Goal: Task Accomplishment & Management: Manage account settings

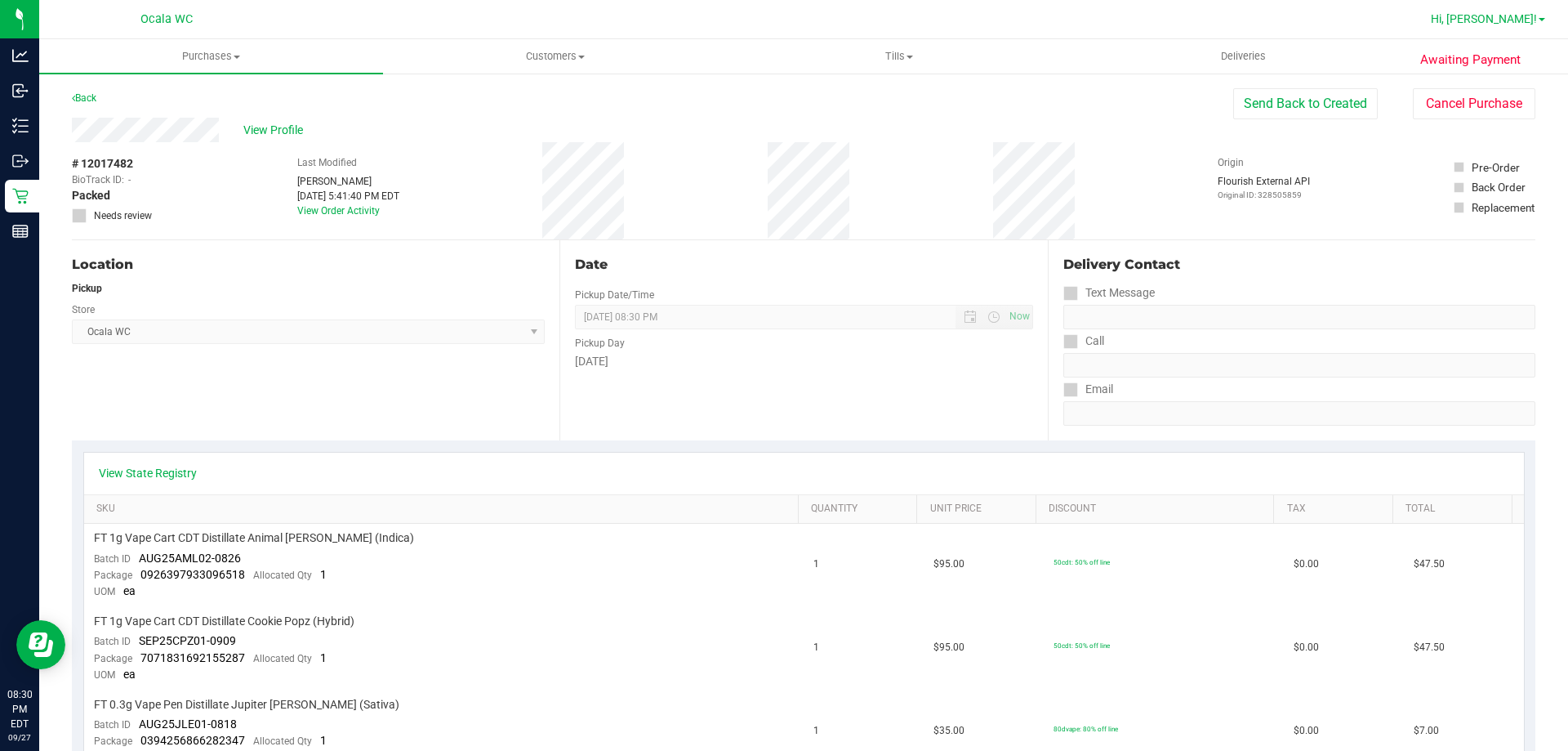
click at [1514, 25] on span "Hi, [PERSON_NAME]!" at bounding box center [1484, 19] width 106 height 13
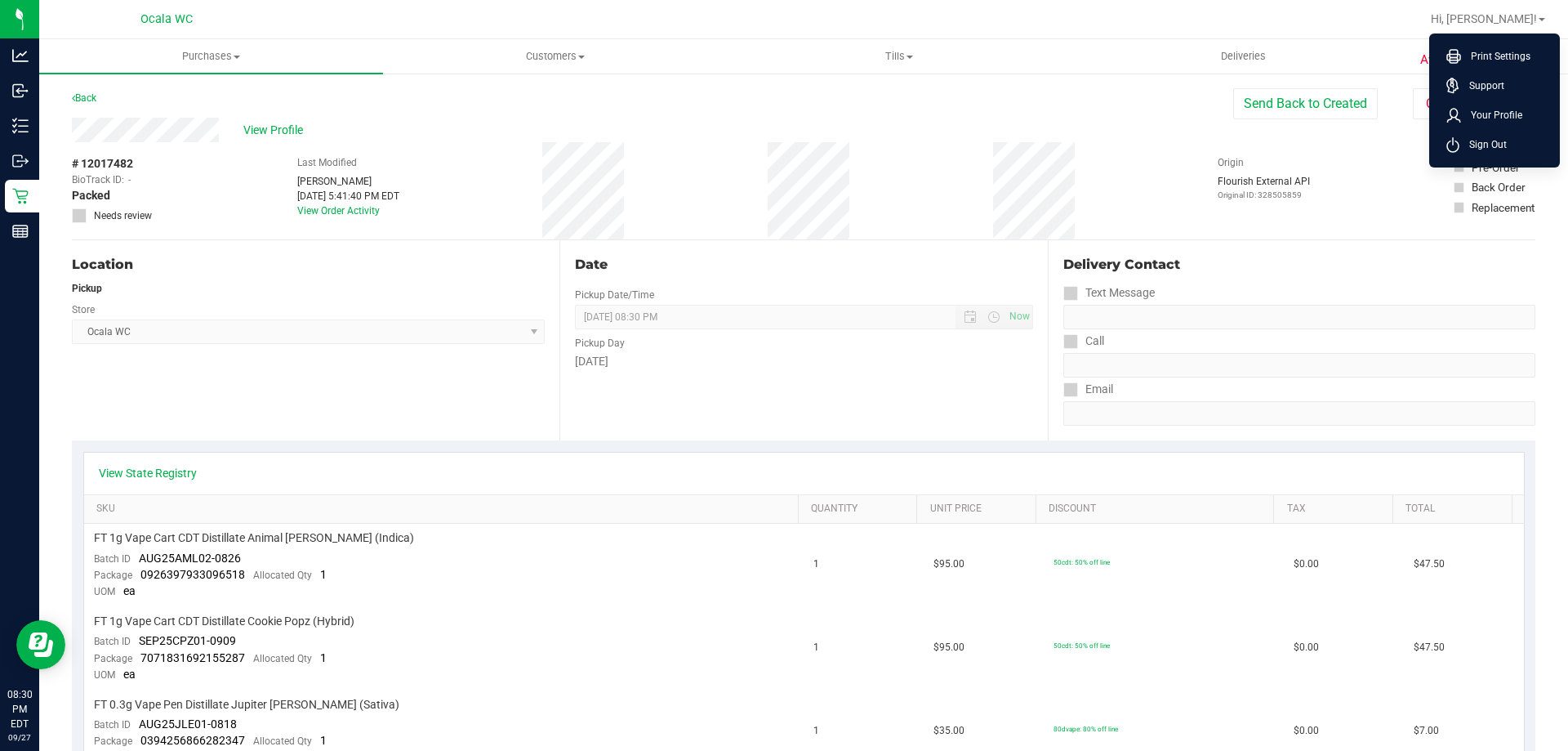
click at [1379, 24] on div at bounding box center [856, 18] width 1128 height 32
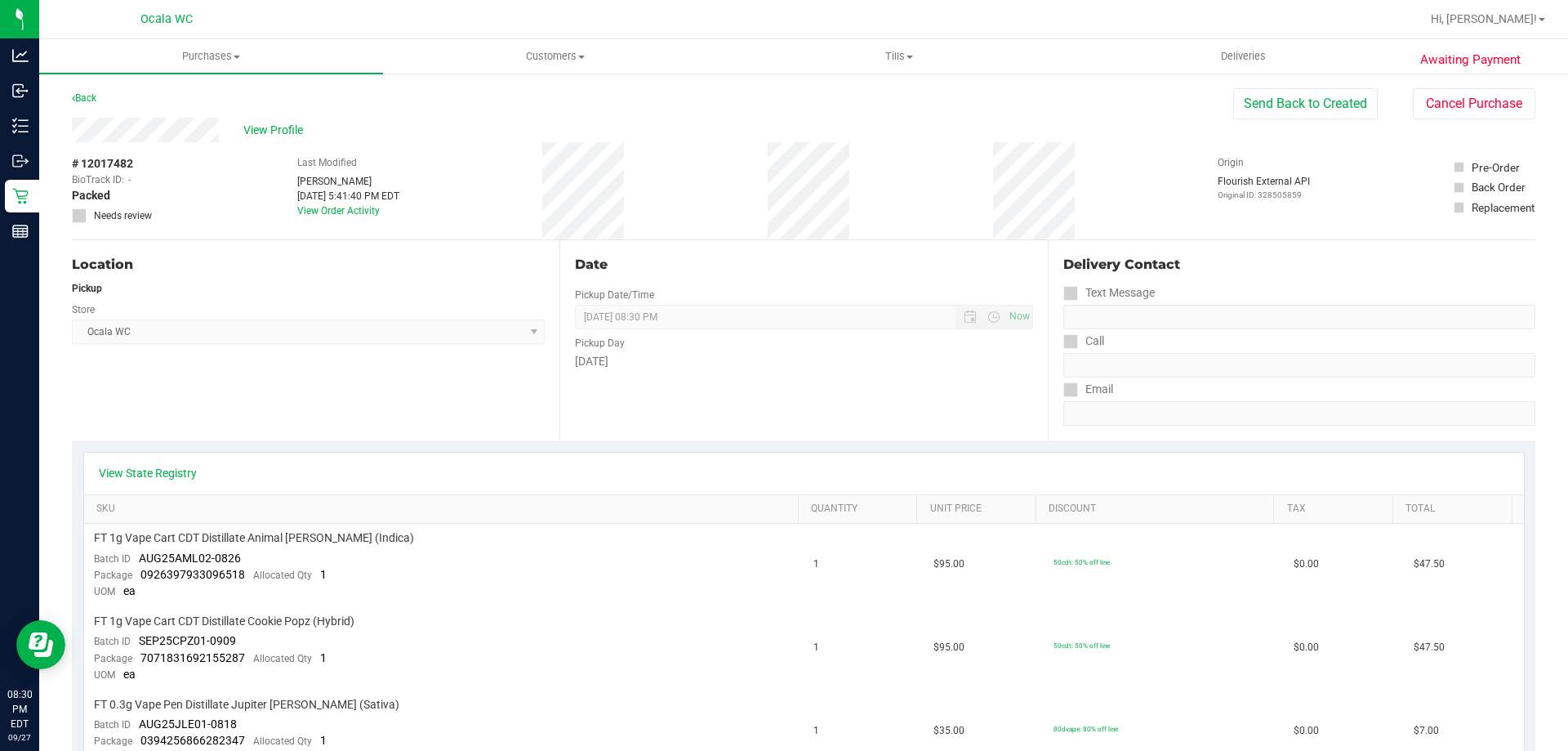
click at [1379, 24] on div at bounding box center [856, 18] width 1128 height 32
click at [1498, 26] on link "Hi, [PERSON_NAME]!" at bounding box center [1488, 19] width 127 height 17
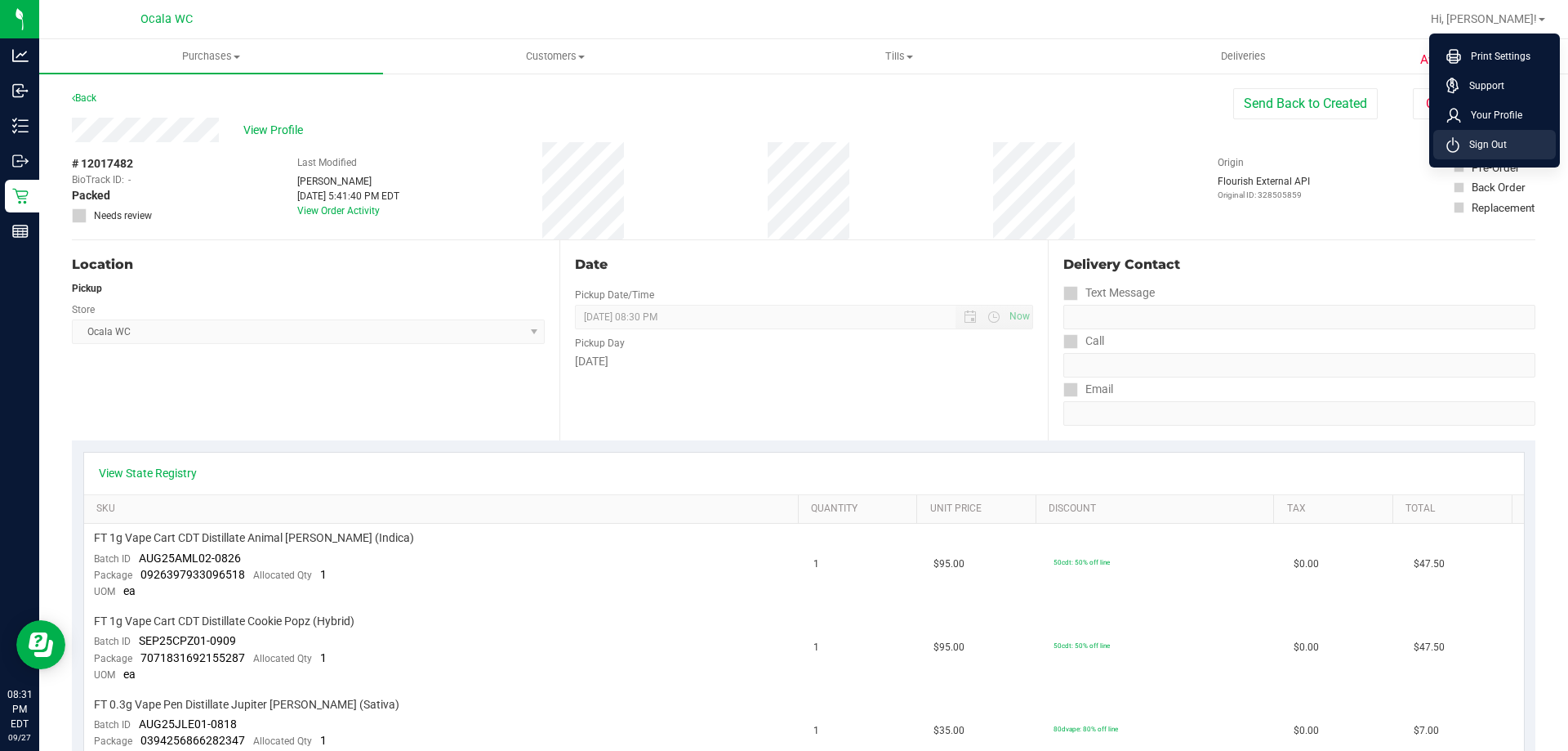
click at [1496, 137] on span "Sign Out" at bounding box center [1483, 144] width 48 height 16
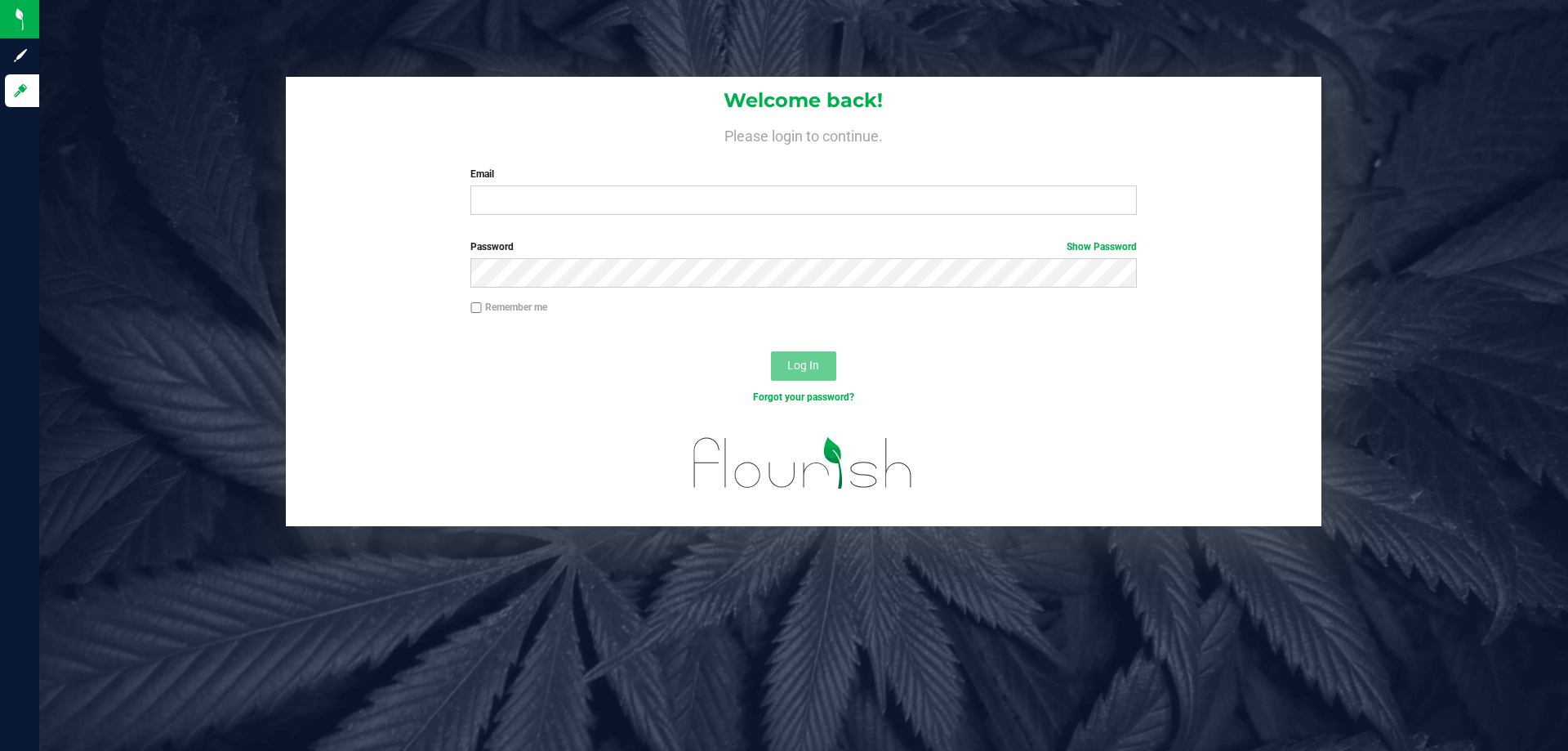
click at [850, 174] on label "Email" at bounding box center [803, 173] width 666 height 14
click at [850, 185] on input "Email" at bounding box center [803, 200] width 666 height 30
click at [846, 202] on input "Email" at bounding box center [803, 200] width 666 height 30
type input "[EMAIL_ADDRESS][DOMAIN_NAME]"
click at [771, 352] on button "Log In" at bounding box center [804, 366] width 65 height 30
